Goal: Task Accomplishment & Management: Complete application form

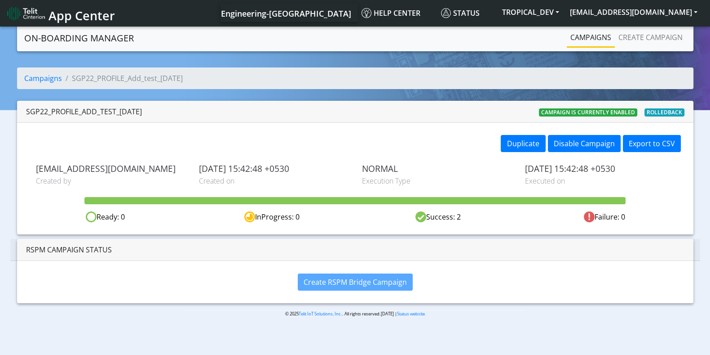
click at [585, 35] on link "Campaigns" at bounding box center [591, 37] width 48 height 18
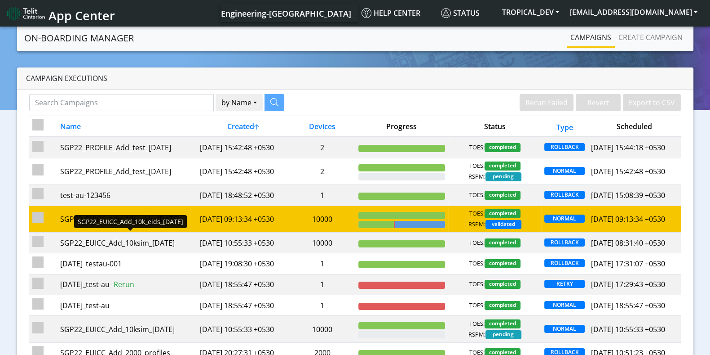
click at [117, 224] on div "SGP22_EUICC_Add_10k_eids_[DATE]" at bounding box center [126, 218] width 133 height 11
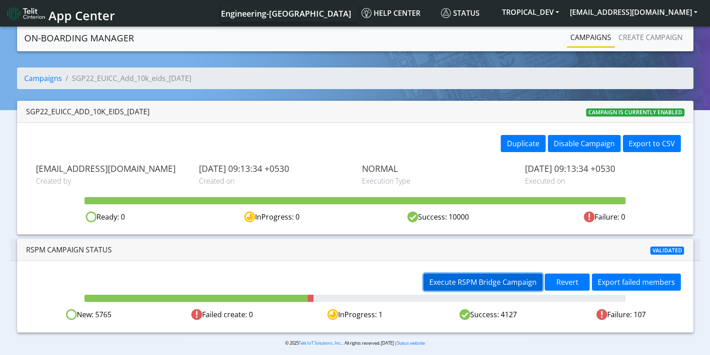
click at [472, 279] on span "Execute RSPM Bridge Campaign" at bounding box center [483, 282] width 107 height 10
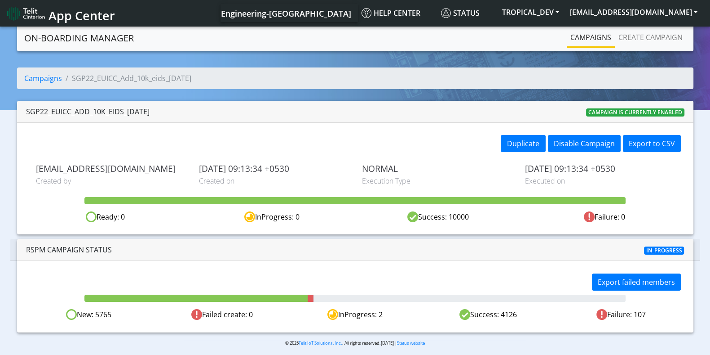
drag, startPoint x: 97, startPoint y: 313, endPoint x: 121, endPoint y: 310, distance: 24.0
click at [121, 310] on div "New: 5765" at bounding box center [88, 314] width 133 height 11
drag, startPoint x: 375, startPoint y: 310, endPoint x: 390, endPoint y: 310, distance: 15.3
click at [390, 310] on div "InProgress: 2" at bounding box center [354, 314] width 133 height 11
click at [596, 34] on link "Campaigns" at bounding box center [591, 37] width 48 height 18
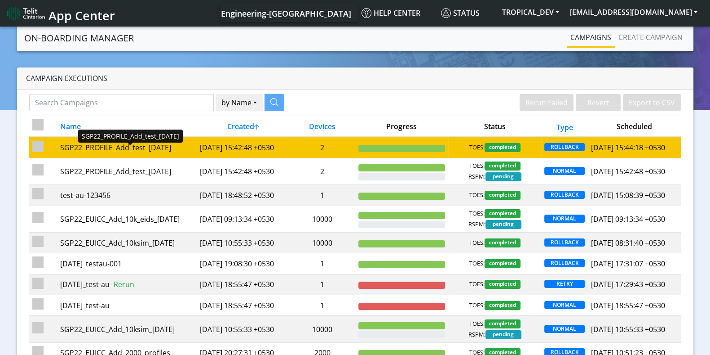
click at [102, 151] on div "SGP22_PROFILE_Add_test_6Oct" at bounding box center [126, 147] width 133 height 11
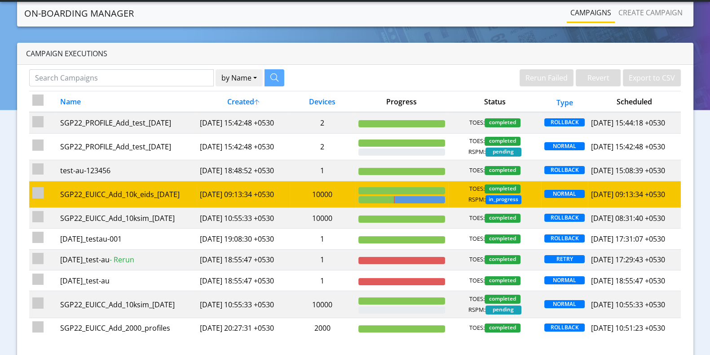
scroll to position [56, 0]
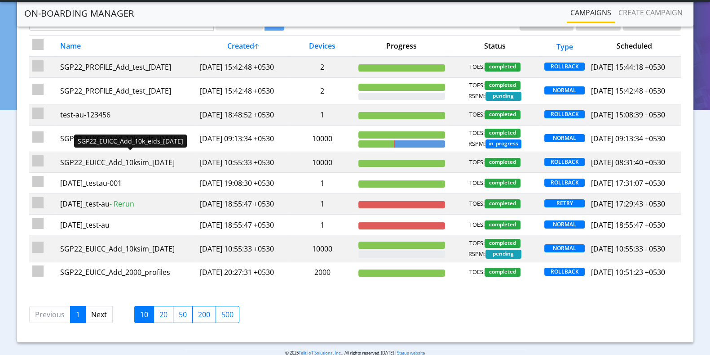
click at [132, 144] on div "SGP22_EUICC_Add_10k_eids_[DATE]" at bounding box center [126, 138] width 133 height 11
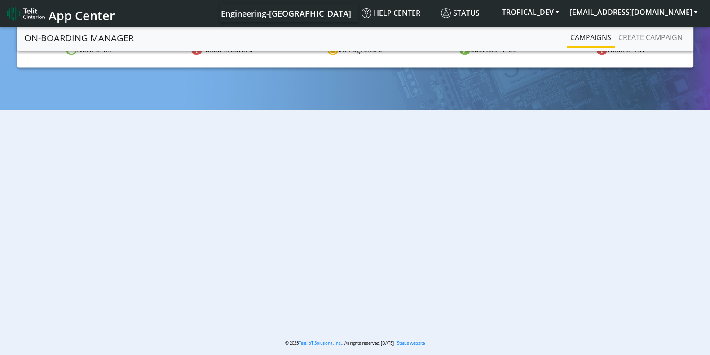
scroll to position [51, 0]
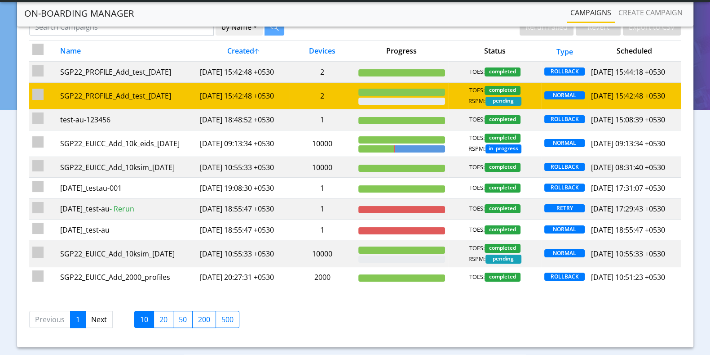
click at [245, 106] on td "2025-10-06 15:42:48 +0530" at bounding box center [243, 95] width 93 height 27
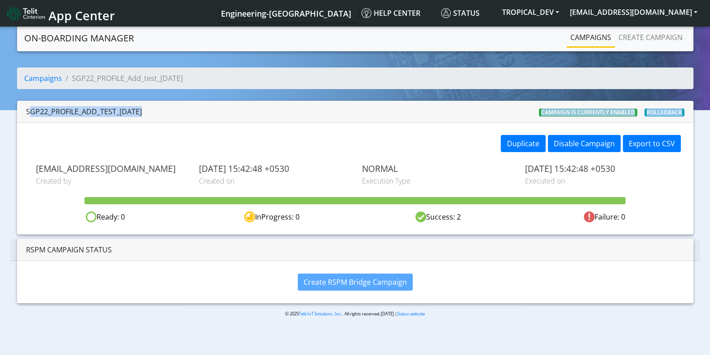
drag, startPoint x: 29, startPoint y: 114, endPoint x: 133, endPoint y: 123, distance: 104.2
click at [133, 123] on div "SGP22_PROFILE_Add_test_6Oct Campaign is currently enabled Rolledback Duplicate …" at bounding box center [355, 167] width 677 height 133
drag, startPoint x: 680, startPoint y: 40, endPoint x: 681, endPoint y: 45, distance: 4.6
click at [681, 41] on link "Create campaign" at bounding box center [650, 37] width 71 height 18
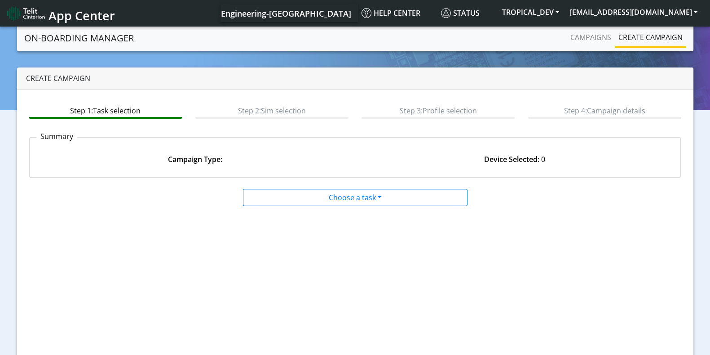
drag, startPoint x: 316, startPoint y: 204, endPoint x: 324, endPoint y: 196, distance: 11.4
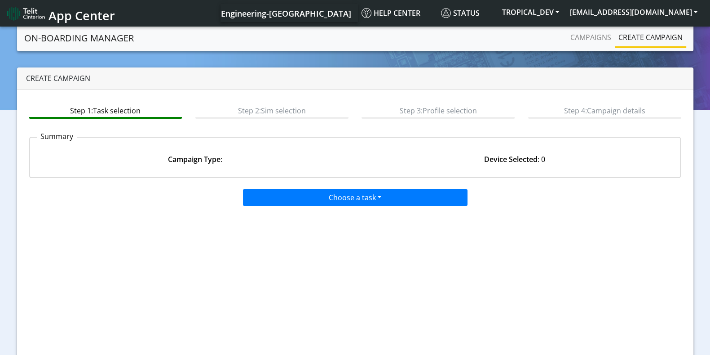
click at [317, 204] on div "Choose a task Onboarding new SIMs Onboarding SGP.22 eUICCs Onboarding SGP.22 Do…" at bounding box center [355, 282] width 652 height 194
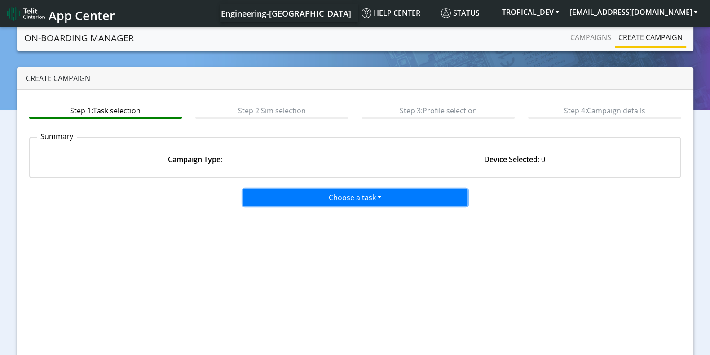
click at [324, 195] on button "Choose a task" at bounding box center [355, 197] width 225 height 17
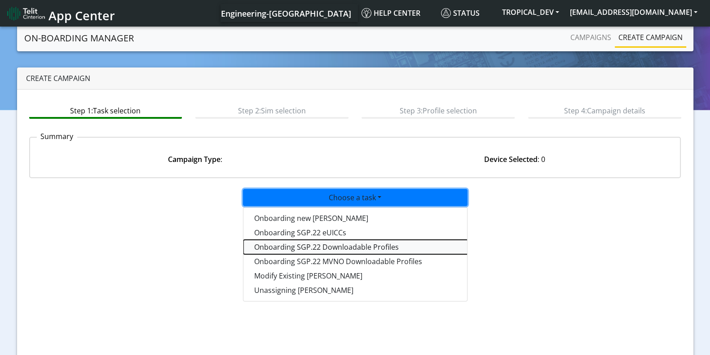
click at [308, 208] on tasksgp22profile-dropdown "Onboarding SGP.22 Downloadable Profiles" at bounding box center [356, 246] width 225 height 14
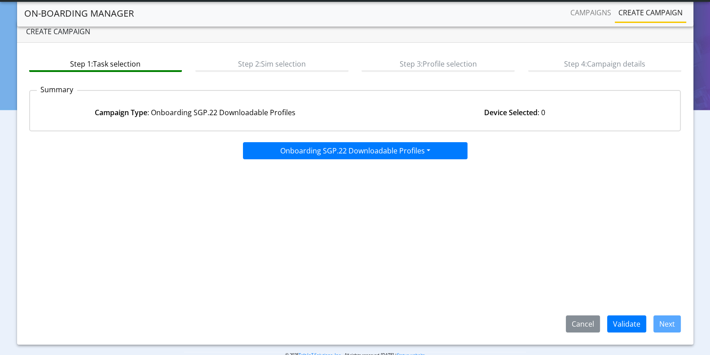
scroll to position [40, 0]
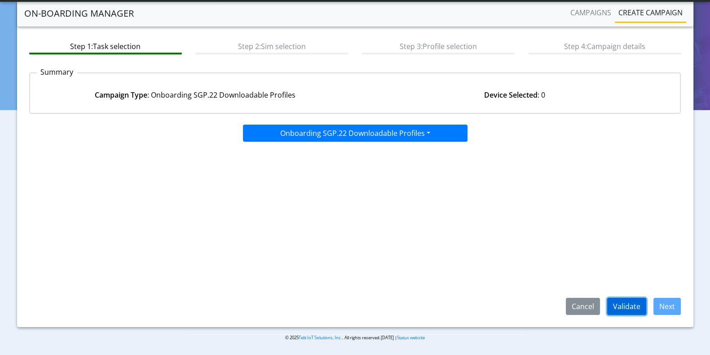
click at [629, 208] on button "Validate" at bounding box center [626, 305] width 39 height 17
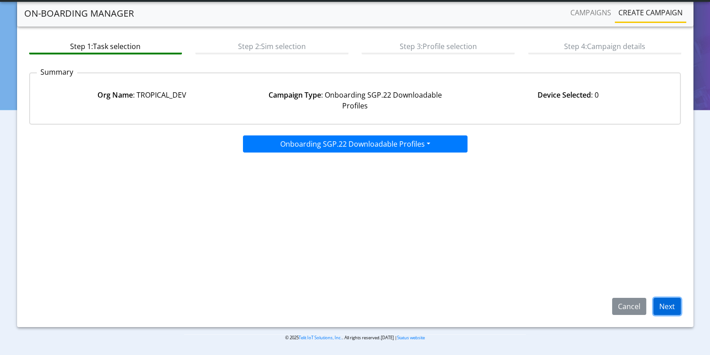
click at [672, 208] on button "Next" at bounding box center [667, 305] width 27 height 17
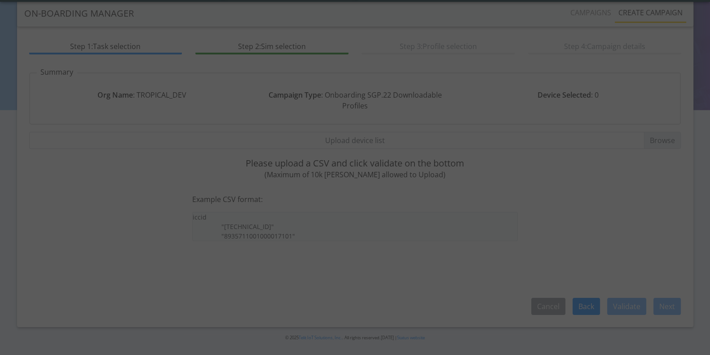
click at [625, 178] on div at bounding box center [355, 177] width 710 height 355
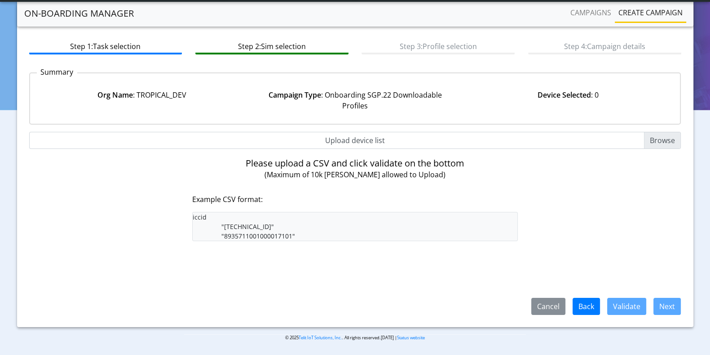
click at [667, 143] on input "Upload device list" at bounding box center [355, 140] width 652 height 17
type input "C:\fakepath\SGP22profiles.csv"
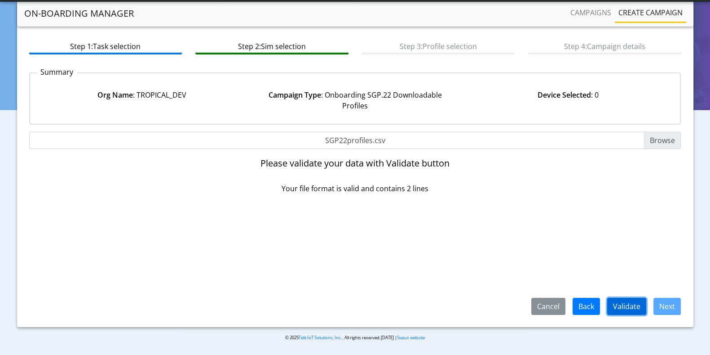
click at [634, 208] on button "Validate" at bounding box center [626, 305] width 39 height 17
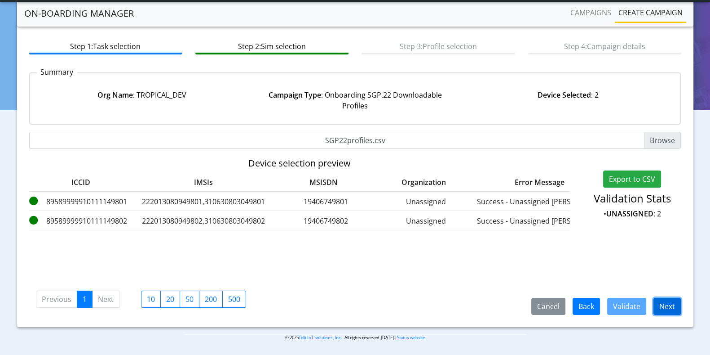
click at [664, 208] on button "Next" at bounding box center [667, 305] width 27 height 17
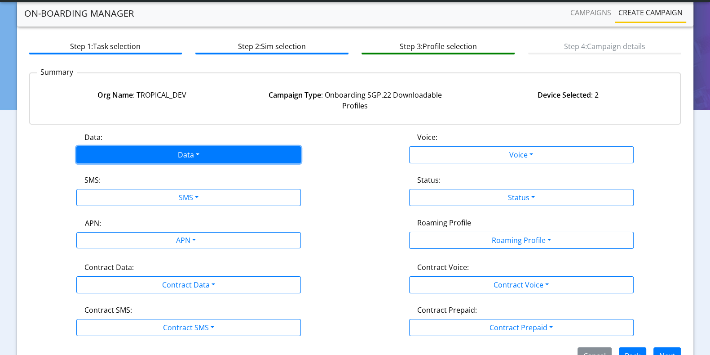
click at [196, 154] on button "Data" at bounding box center [188, 154] width 225 height 17
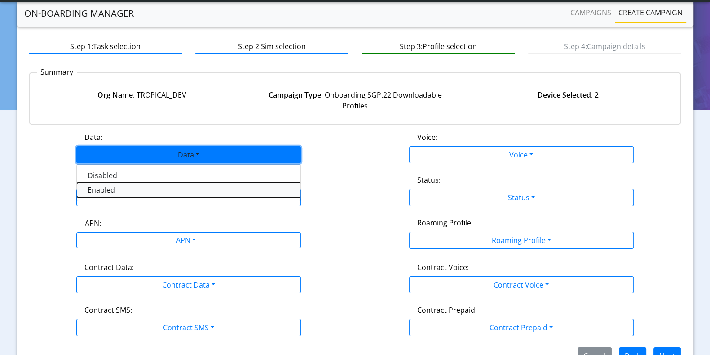
click at [99, 188] on button "Enabled" at bounding box center [189, 189] width 225 height 14
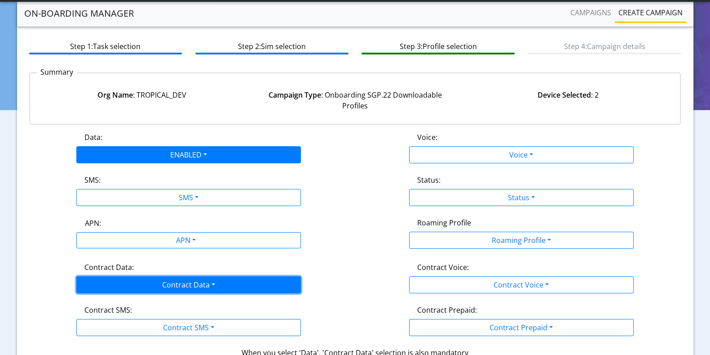
click at [171, 208] on button "Contract Data" at bounding box center [188, 284] width 225 height 17
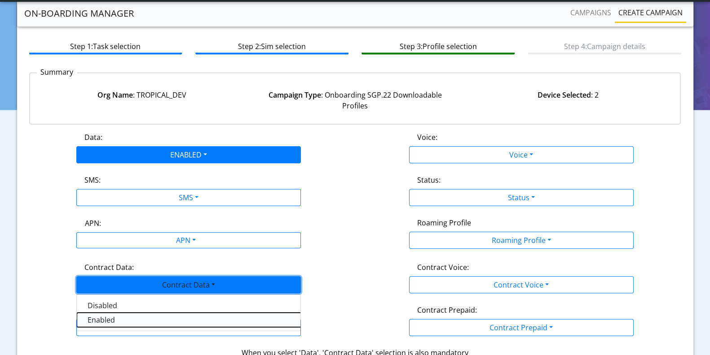
click at [118, 208] on Dataenabled-dropdown "Enabled" at bounding box center [189, 319] width 225 height 14
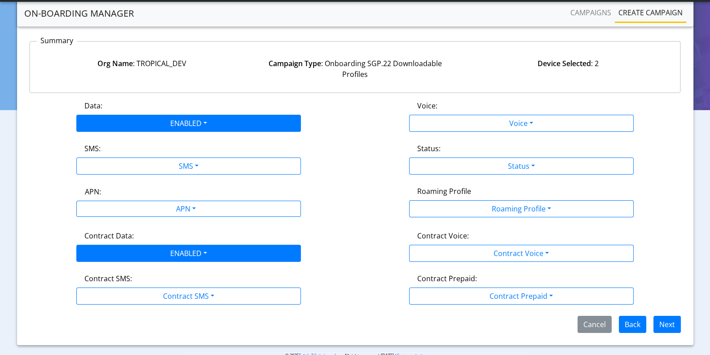
scroll to position [87, 0]
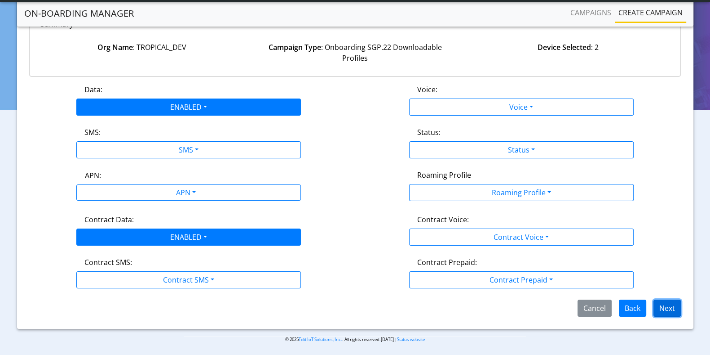
click at [675, 208] on button "Next" at bounding box center [667, 307] width 27 height 17
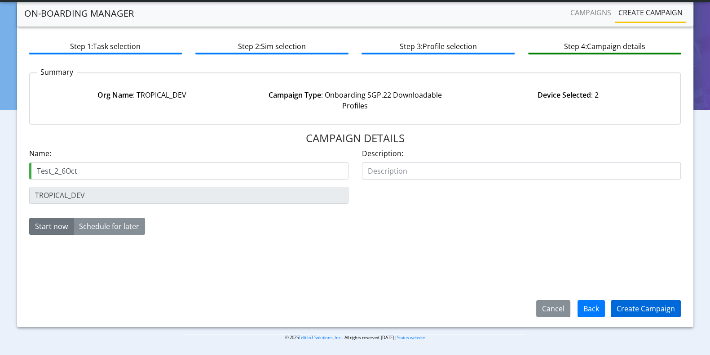
type input "Test_2_6Oct"
click at [630, 208] on button "Create Campaign" at bounding box center [646, 308] width 70 height 17
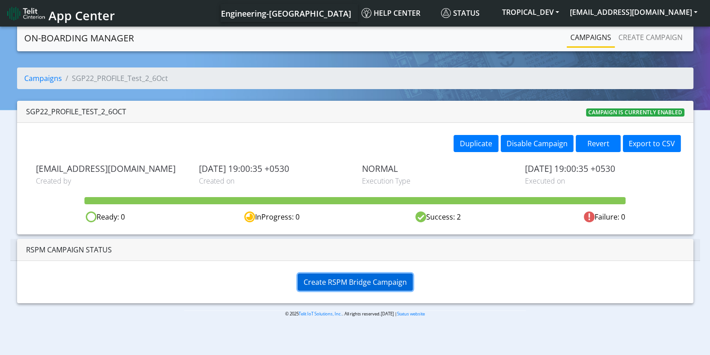
click at [315, 279] on span "Create RSPM Bridge Campaign" at bounding box center [355, 282] width 103 height 10
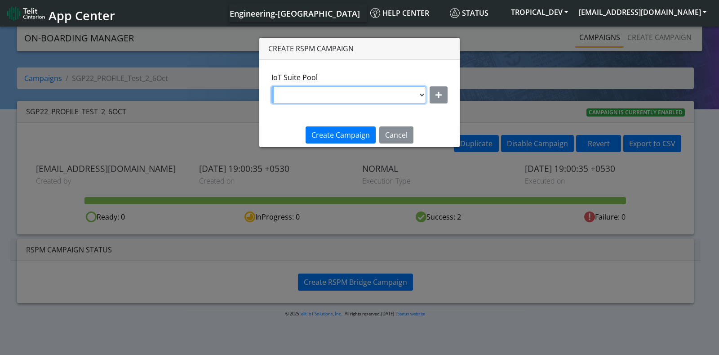
click at [366, 96] on select "DNLD_BYOC_MVNO_PROFILE_TEST145 DNLD-nxt17.eu-testpoolValidate DNLD-flolive.net-…" at bounding box center [348, 94] width 155 height 17
select select "f7e12c9d-b290-43e1-8cea-cba78f5e515d"
click at [271, 86] on select "DNLD_BYOC_MVNO_PROFILE_TEST145 DNLD-nxt17.eu-testpoolValidate DNLD-flolive.net-…" at bounding box center [348, 94] width 155 height 17
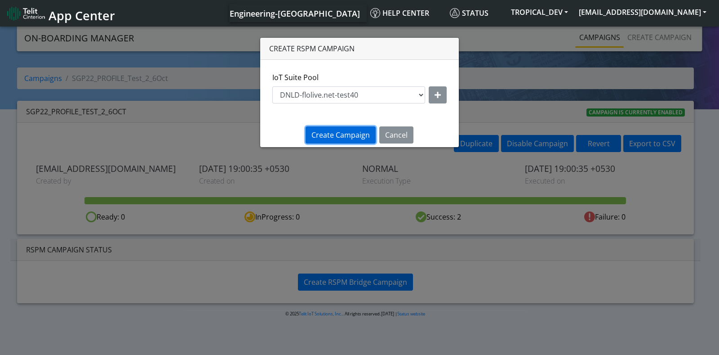
click at [341, 136] on span "Create Campaign" at bounding box center [340, 135] width 58 height 10
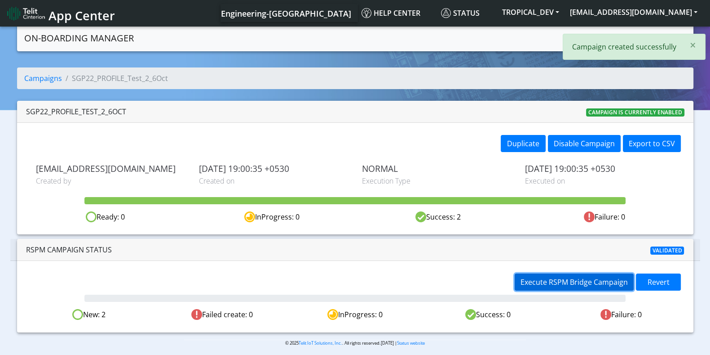
click at [584, 282] on span "Execute RSPM Bridge Campaign" at bounding box center [574, 282] width 107 height 10
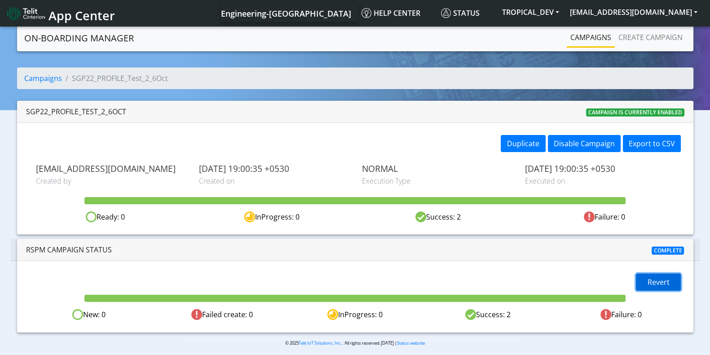
click at [660, 280] on span "Revert" at bounding box center [659, 282] width 22 height 10
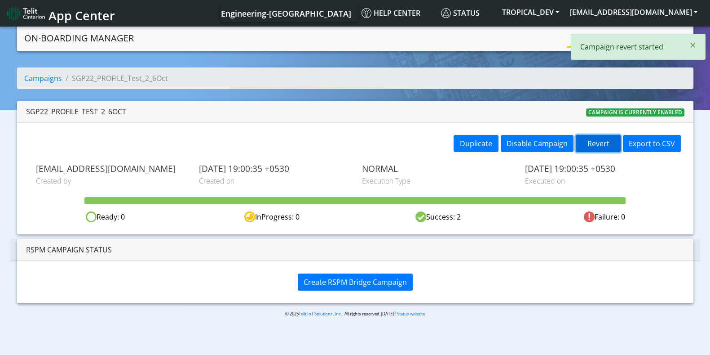
click at [608, 140] on button "Revert" at bounding box center [598, 143] width 45 height 17
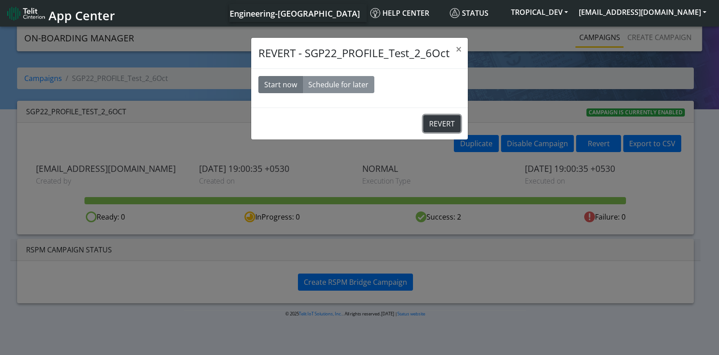
click at [442, 117] on button "REVERT" at bounding box center [441, 123] width 37 height 17
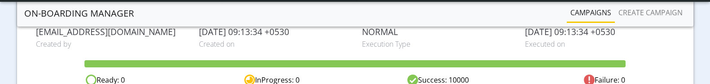
scroll to position [168, 0]
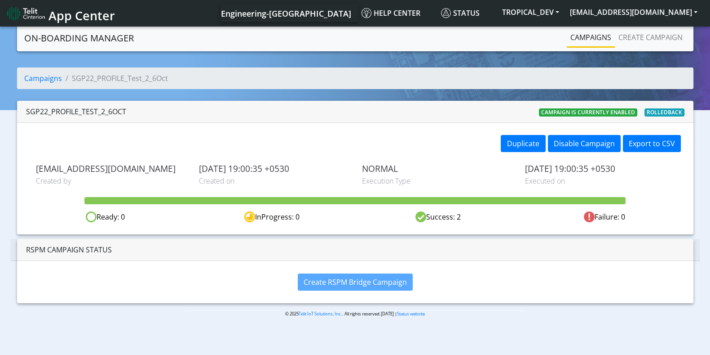
click at [602, 38] on link "Campaigns" at bounding box center [591, 37] width 48 height 18
